Goal: Task Accomplishment & Management: Manage account settings

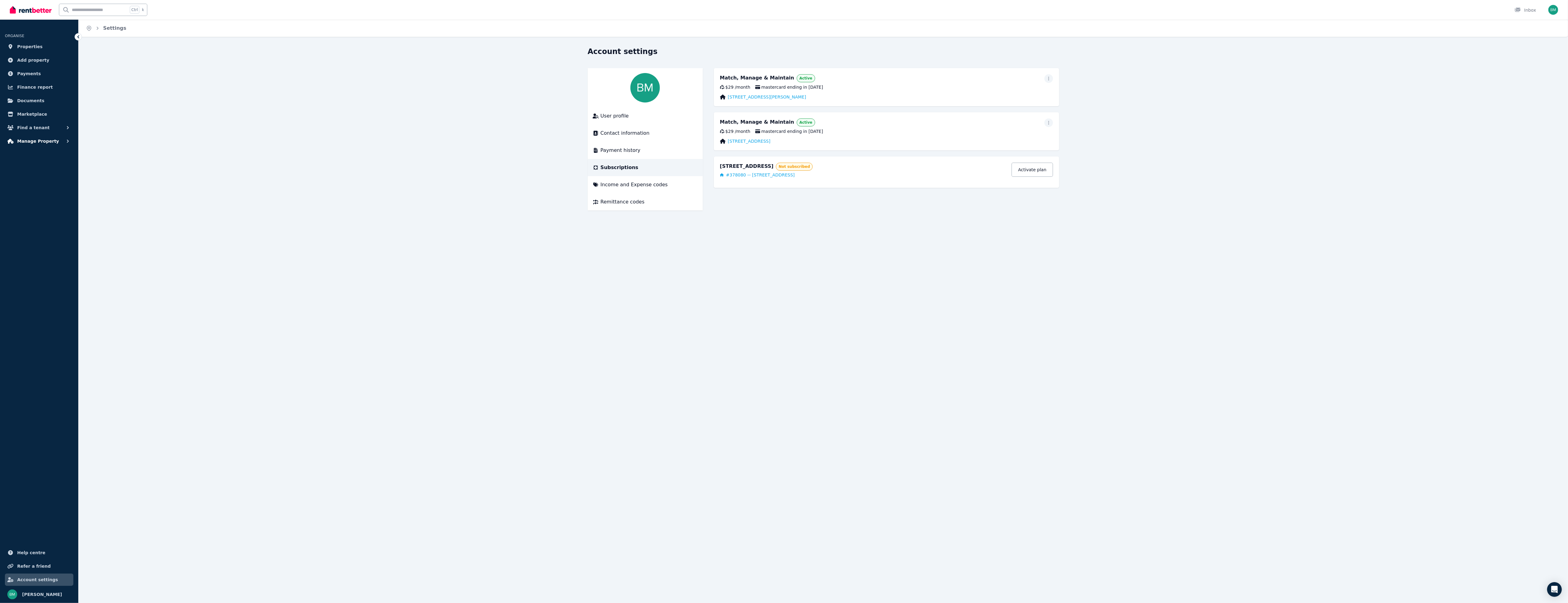
click at [24, 142] on span "Manage Property" at bounding box center [38, 141] width 42 height 7
click at [40, 167] on span "Rental payments" at bounding box center [47, 167] width 41 height 7
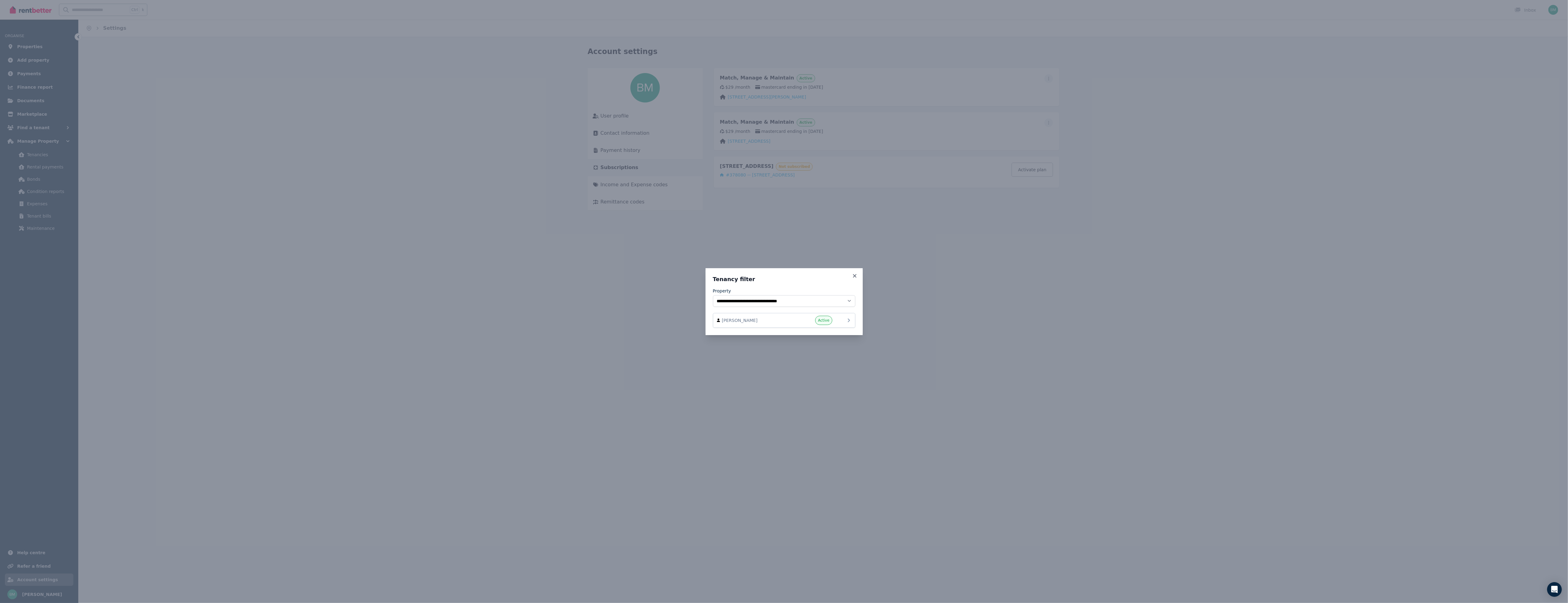
click at [722, 322] on span "[PERSON_NAME]" at bounding box center [757, 320] width 70 height 6
